Goal: Use online tool/utility: Utilize a website feature to perform a specific function

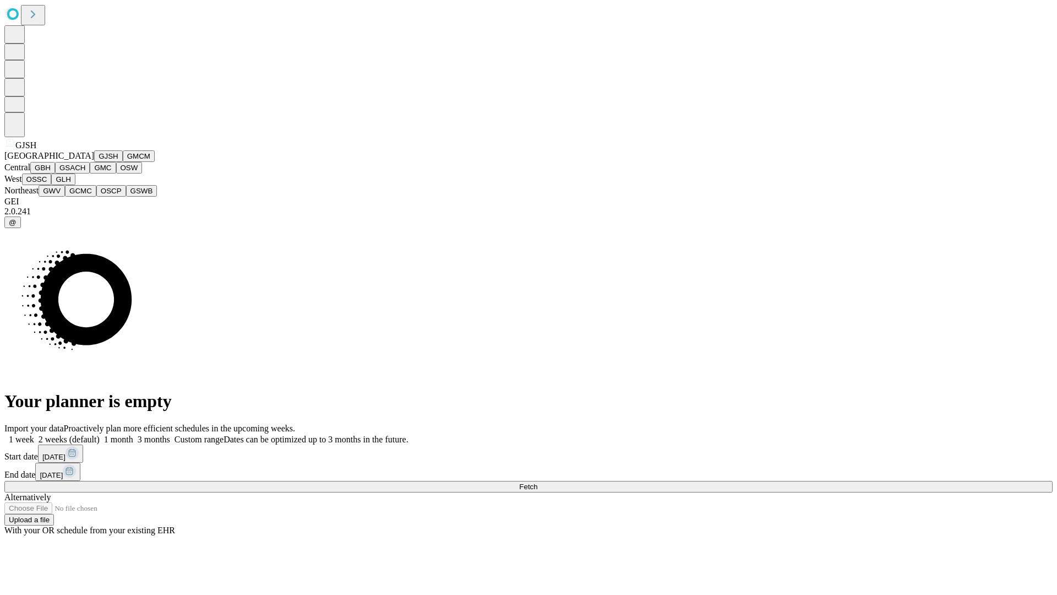
click at [94, 162] on button "GJSH" at bounding box center [108, 156] width 29 height 12
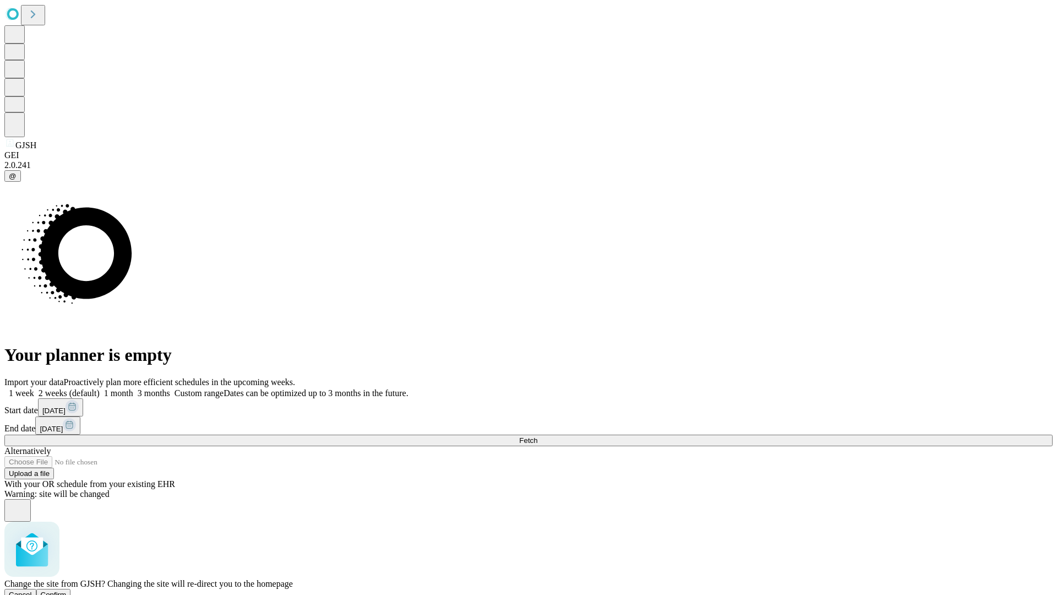
click at [67, 590] on span "Confirm" at bounding box center [54, 594] width 26 height 8
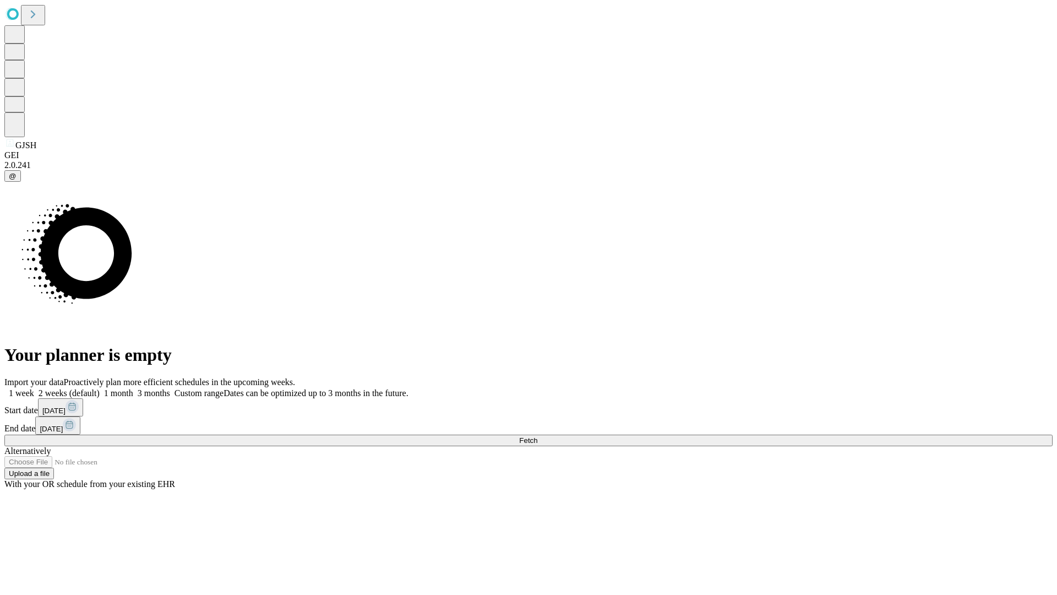
click at [133, 388] on label "1 month" at bounding box center [117, 392] width 34 height 9
click at [538, 436] on span "Fetch" at bounding box center [528, 440] width 18 height 8
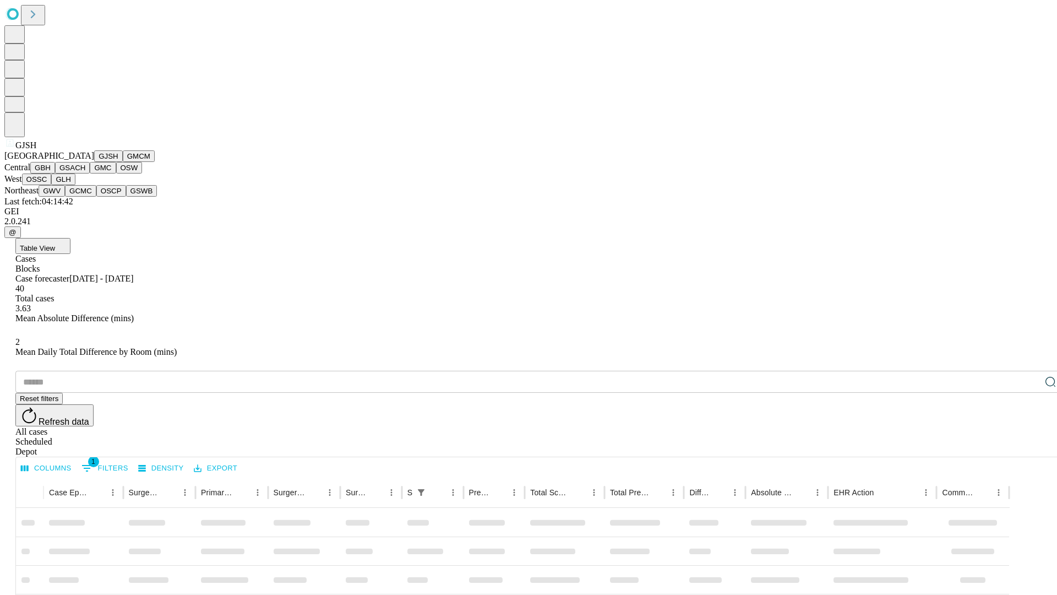
click at [123, 162] on button "GMCM" at bounding box center [139, 156] width 32 height 12
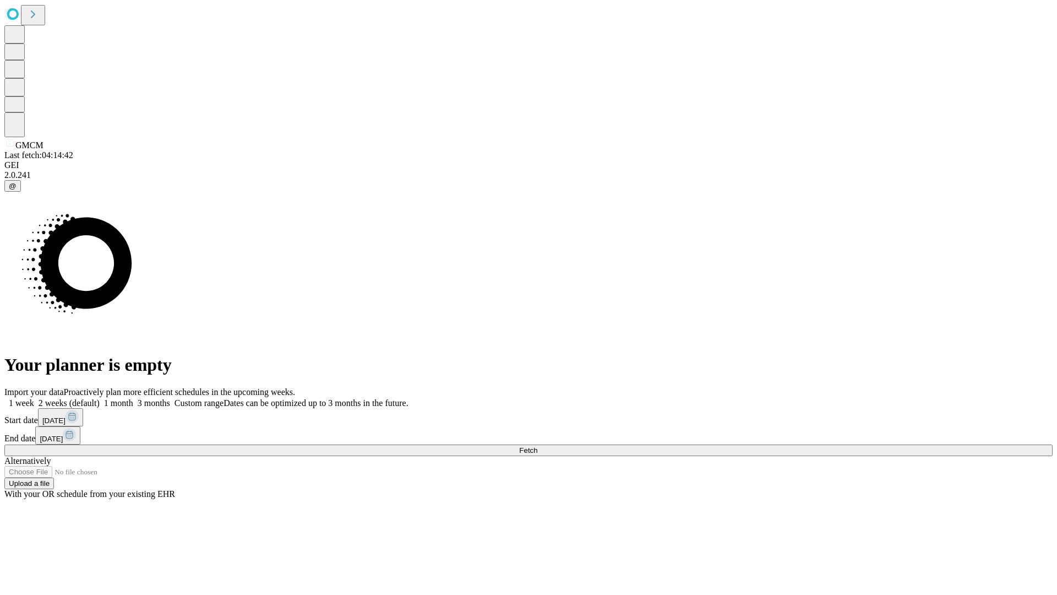
click at [538, 446] on span "Fetch" at bounding box center [528, 450] width 18 height 8
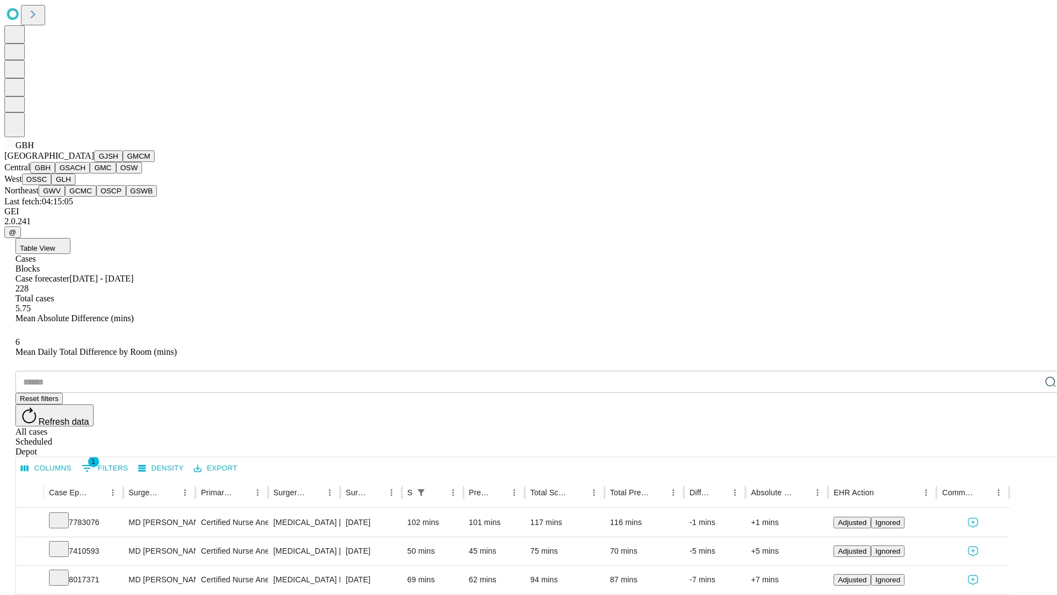
click at [85, 173] on button "GSACH" at bounding box center [72, 168] width 35 height 12
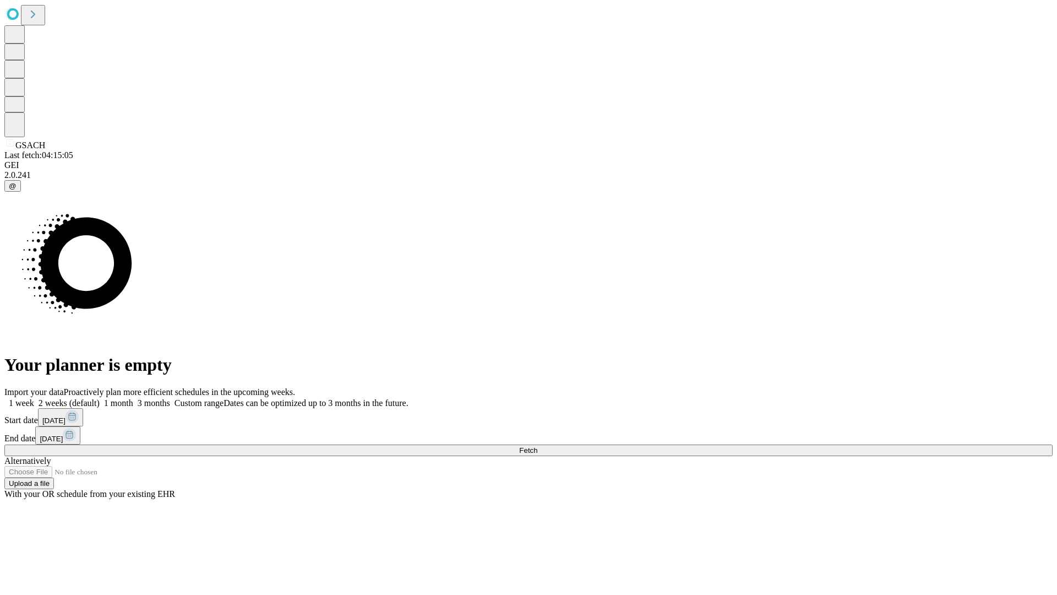
click at [133, 398] on label "1 month" at bounding box center [117, 402] width 34 height 9
click at [538, 446] on span "Fetch" at bounding box center [528, 450] width 18 height 8
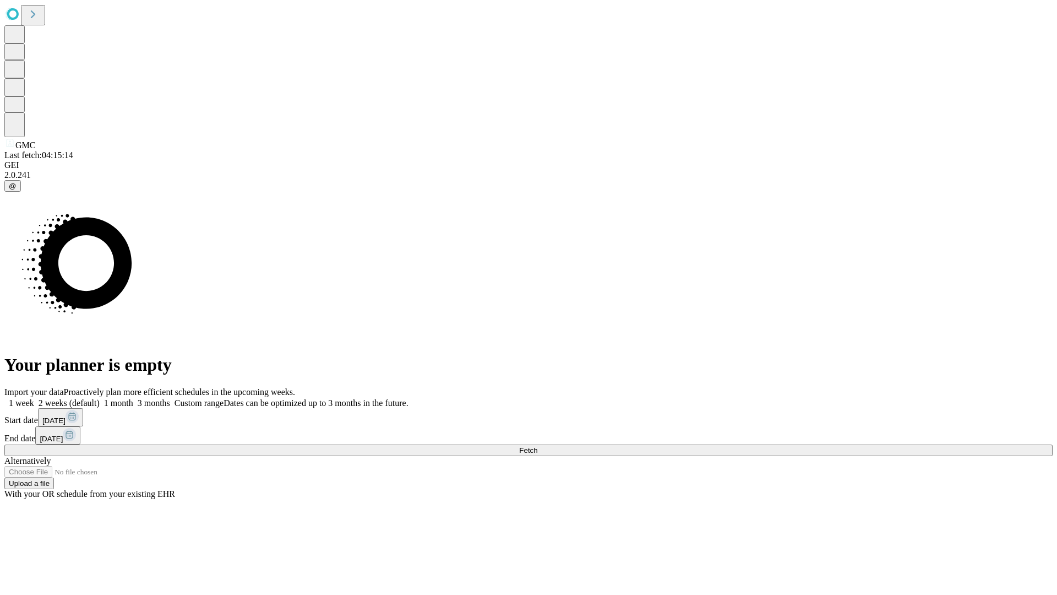
click at [538, 446] on span "Fetch" at bounding box center [528, 450] width 18 height 8
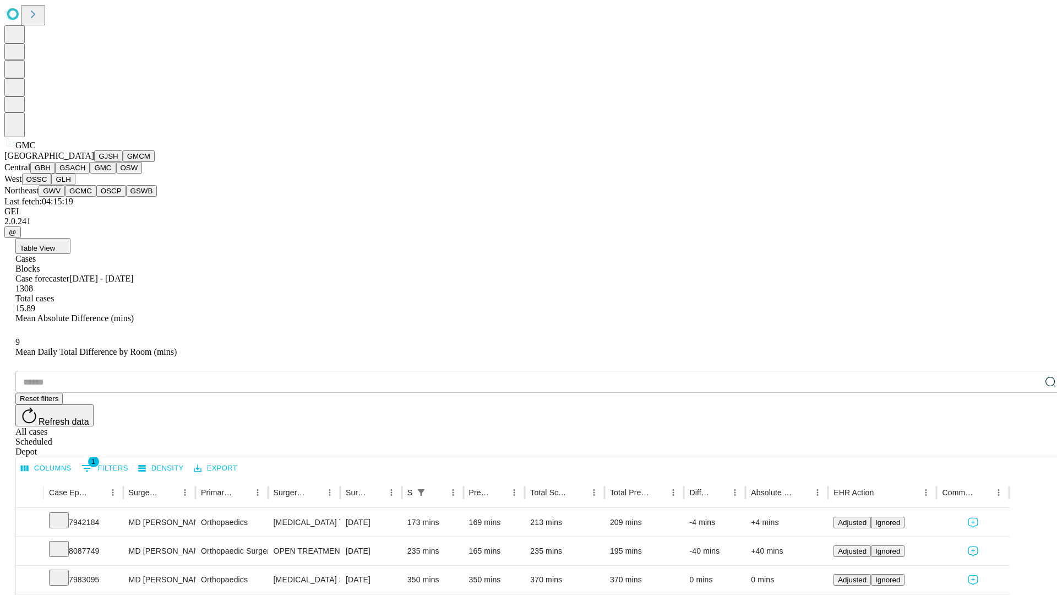
click at [116, 173] on button "OSW" at bounding box center [129, 168] width 26 height 12
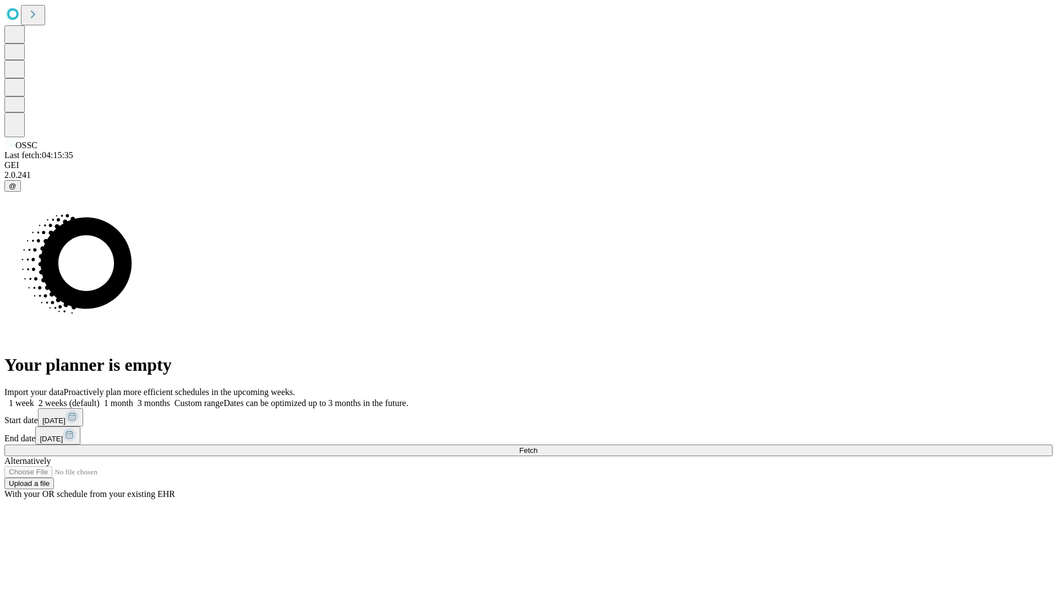
click at [538, 446] on span "Fetch" at bounding box center [528, 450] width 18 height 8
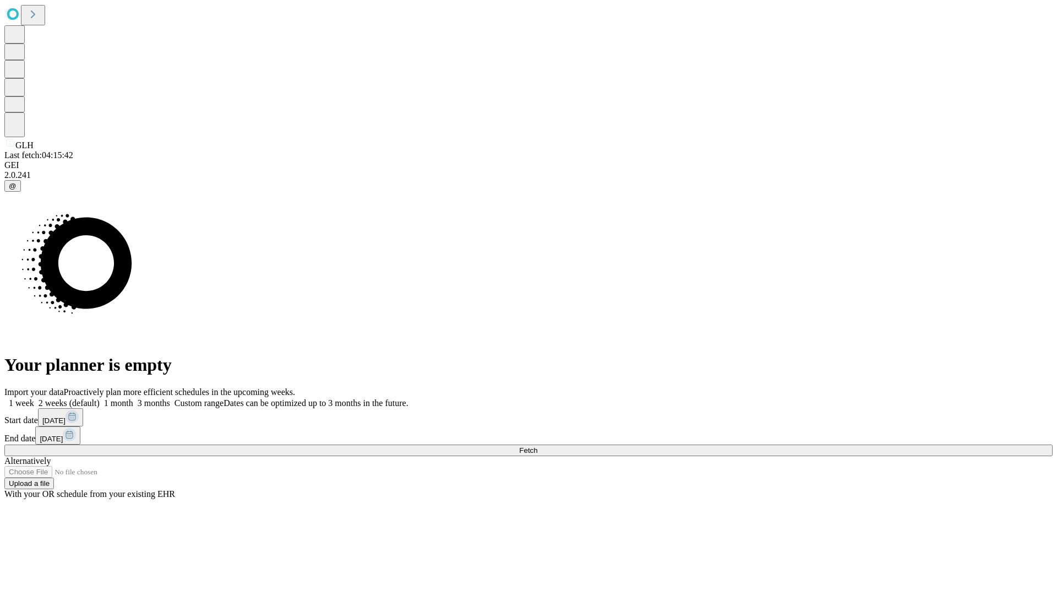
click at [133, 398] on label "1 month" at bounding box center [117, 402] width 34 height 9
click at [538, 446] on span "Fetch" at bounding box center [528, 450] width 18 height 8
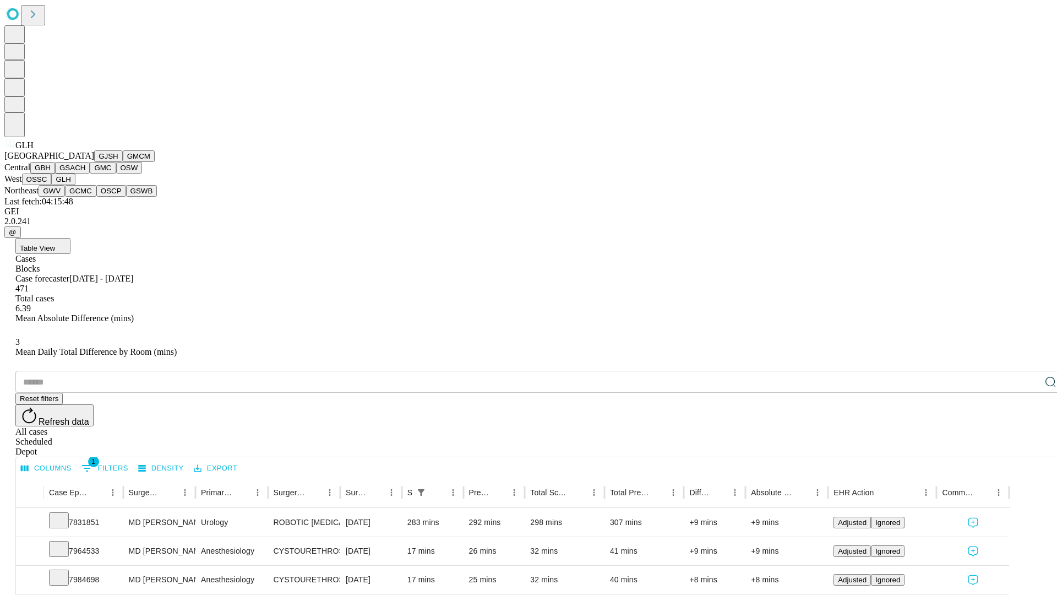
click at [65, 197] on button "GWV" at bounding box center [52, 191] width 26 height 12
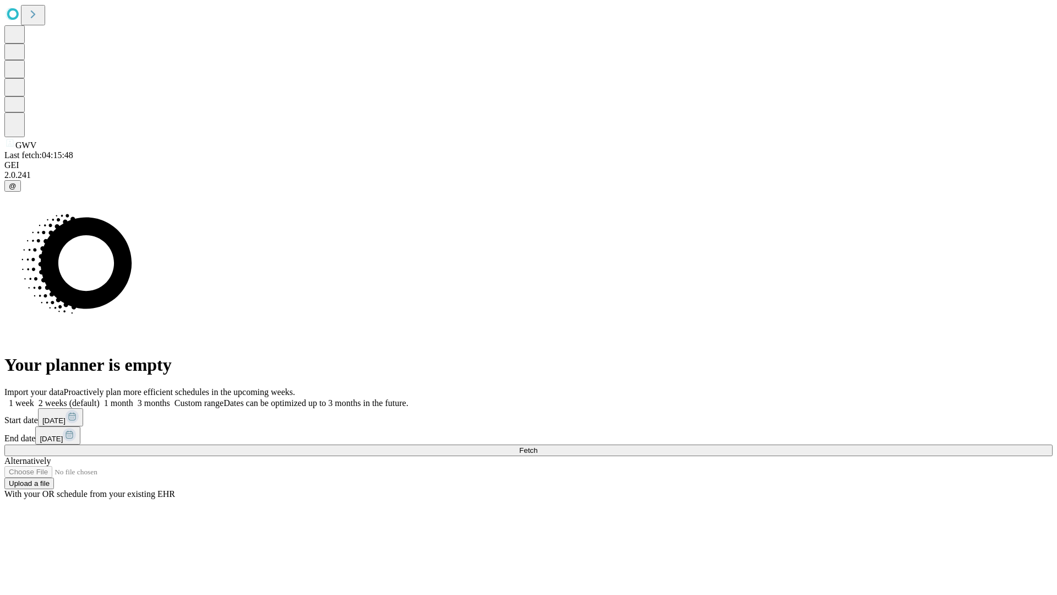
click at [133, 398] on label "1 month" at bounding box center [117, 402] width 34 height 9
click at [538, 446] on span "Fetch" at bounding box center [528, 450] width 18 height 8
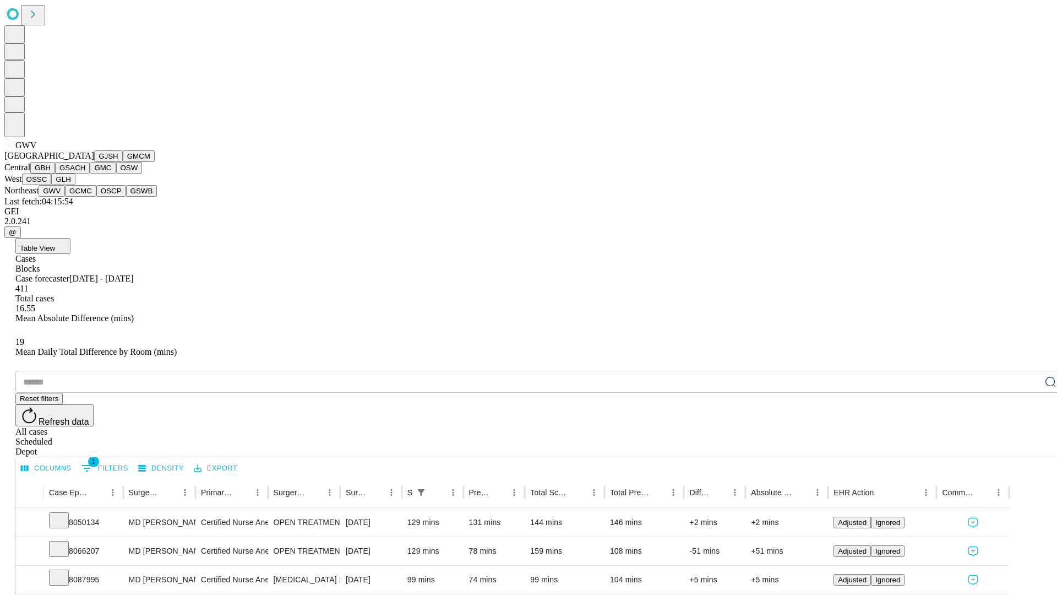
click at [85, 197] on button "GCMC" at bounding box center [80, 191] width 31 height 12
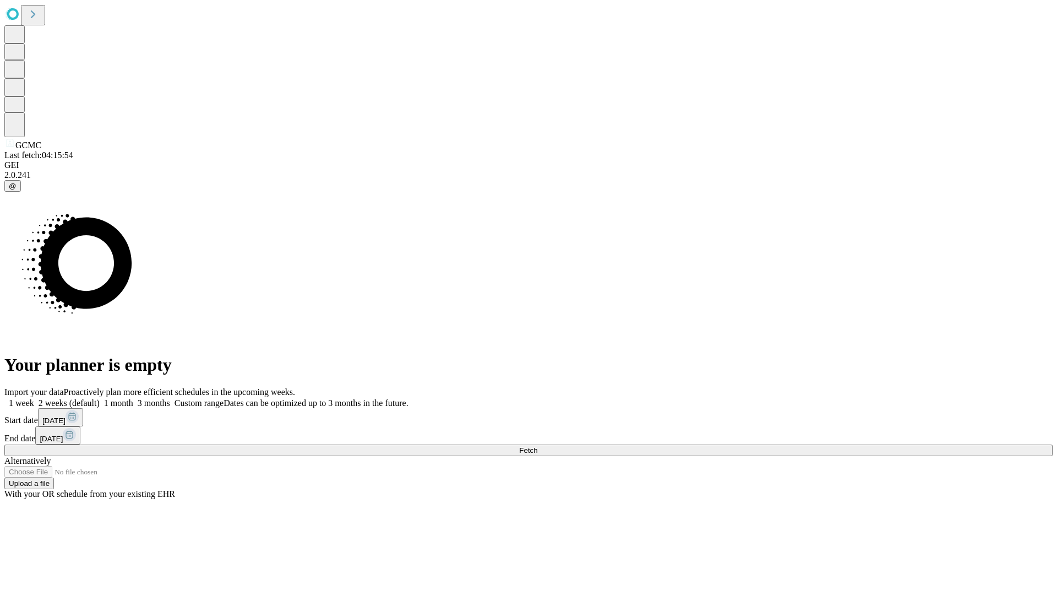
click at [133, 398] on label "1 month" at bounding box center [117, 402] width 34 height 9
click at [538, 446] on span "Fetch" at bounding box center [528, 450] width 18 height 8
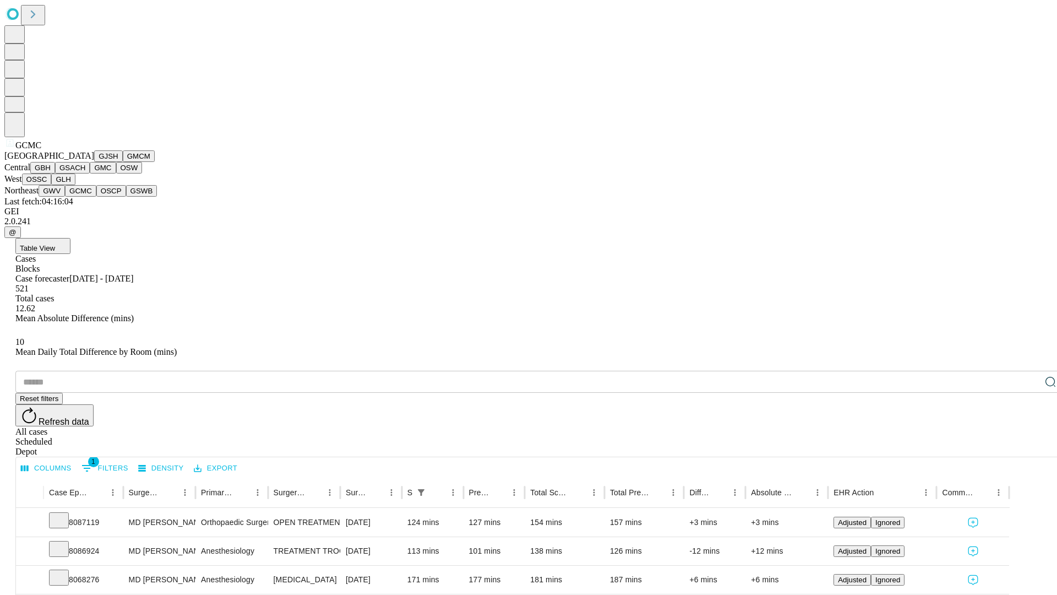
click at [96, 197] on button "OSCP" at bounding box center [111, 191] width 30 height 12
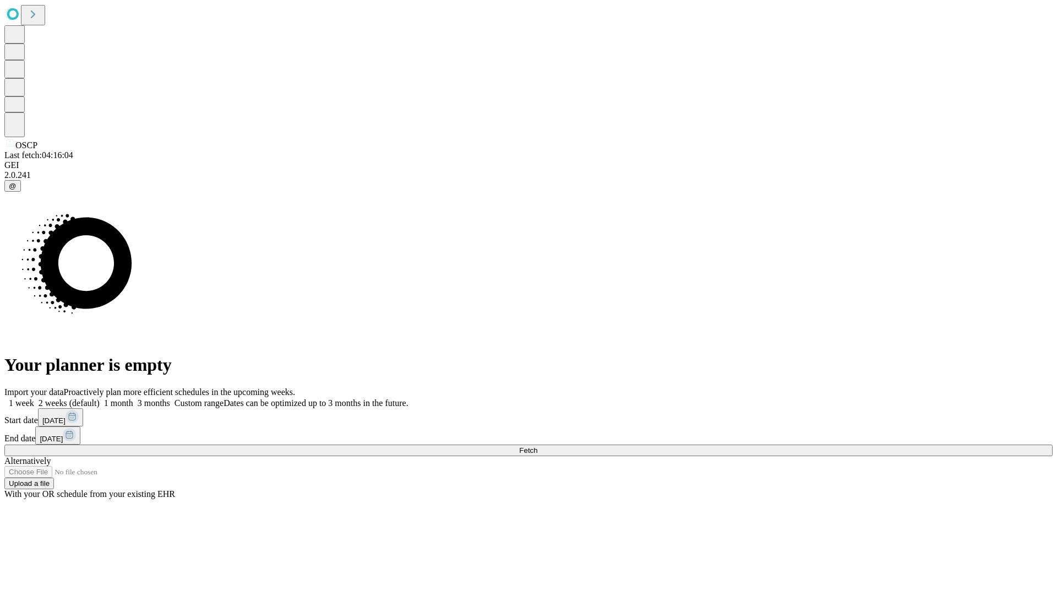
click at [133, 398] on label "1 month" at bounding box center [117, 402] width 34 height 9
click at [538, 446] on span "Fetch" at bounding box center [528, 450] width 18 height 8
